Goal: Task Accomplishment & Management: Manage account settings

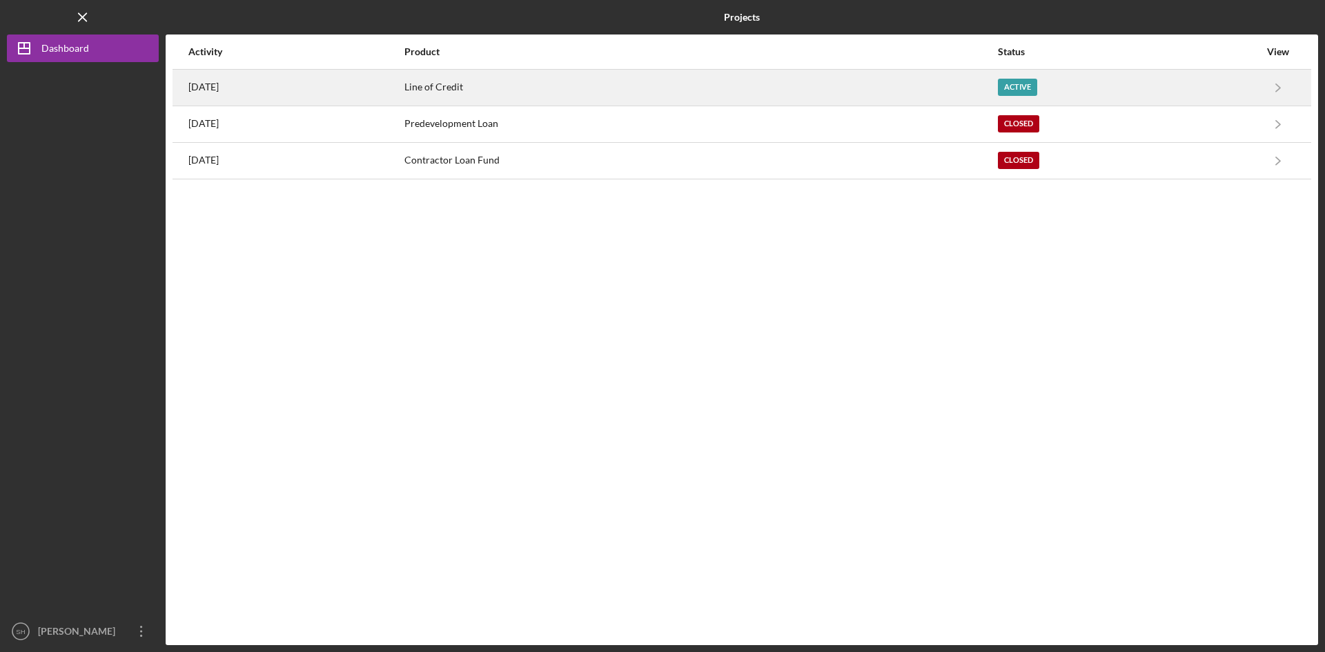
click at [190, 79] on div "[DATE]" at bounding box center [295, 87] width 215 height 35
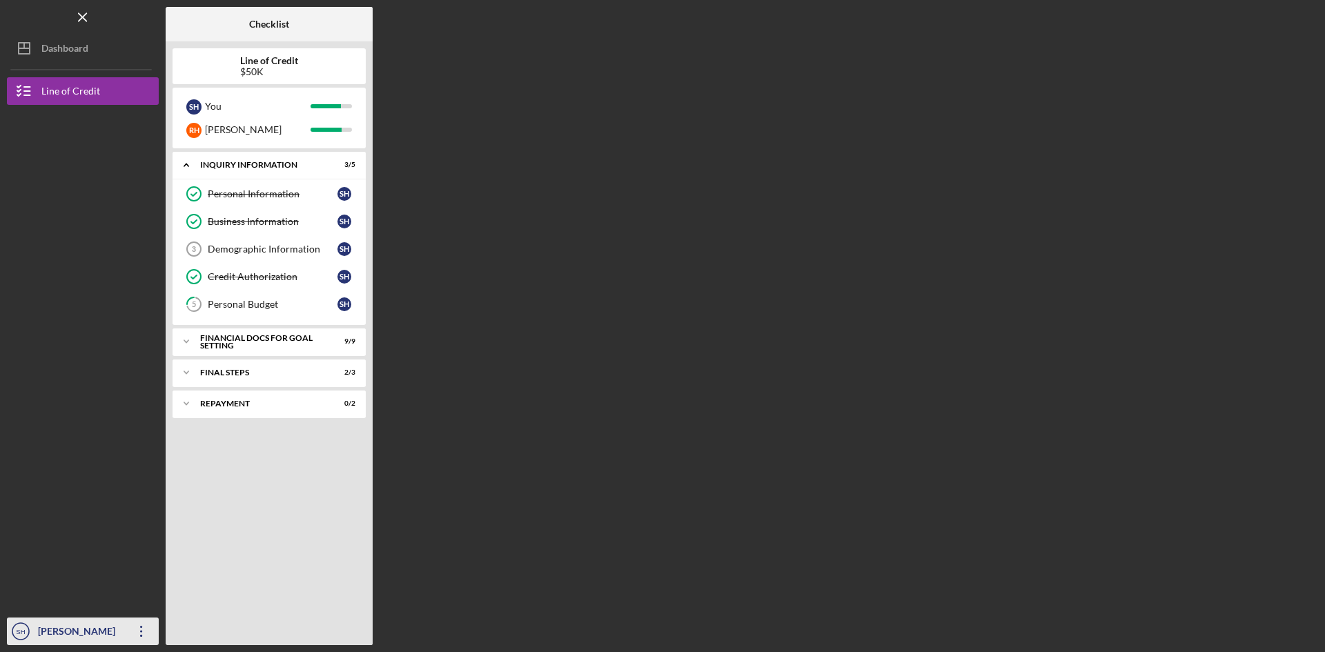
click at [69, 632] on div "[PERSON_NAME]" at bounding box center [80, 633] width 90 height 31
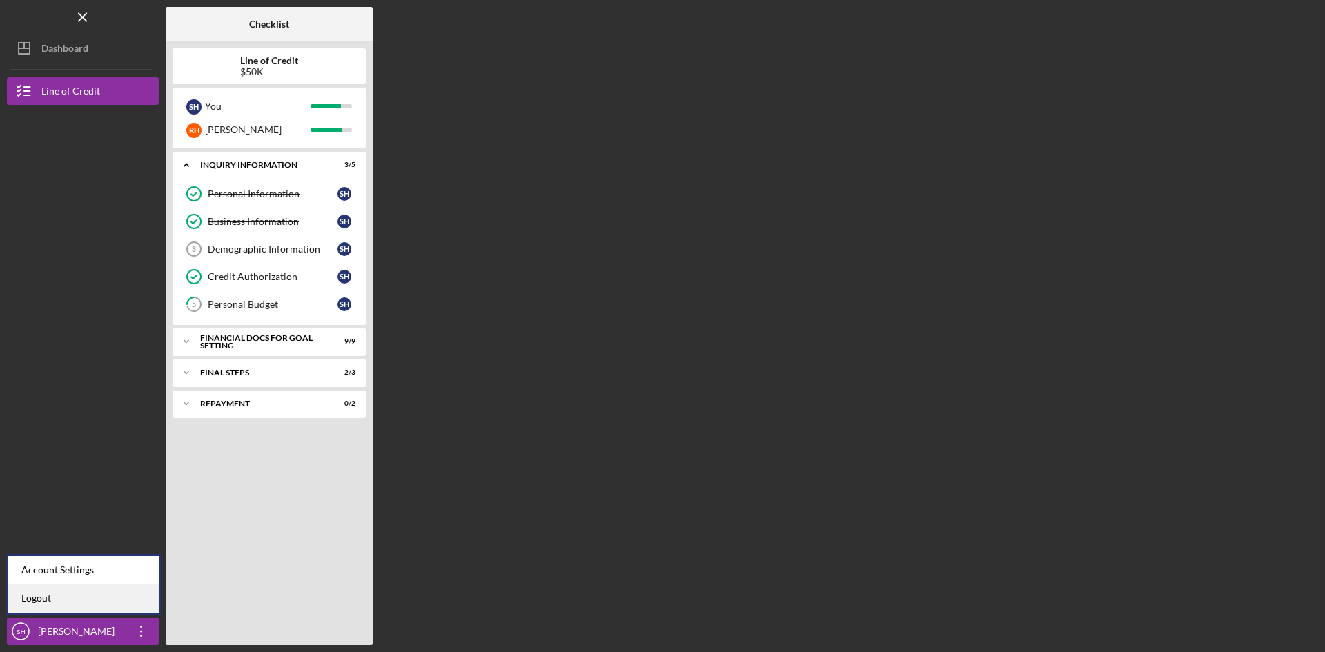
click at [43, 598] on link "Logout" at bounding box center [84, 599] width 152 height 28
